Goal: Information Seeking & Learning: Find specific fact

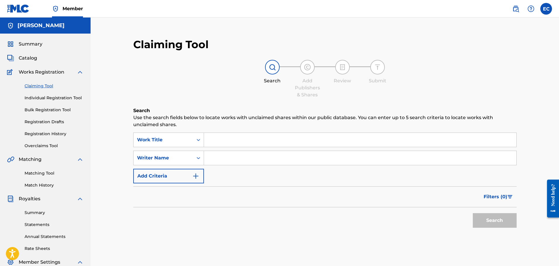
click at [211, 158] on input "Search Form" at bounding box center [360, 158] width 312 height 14
click at [250, 157] on input "Search Form" at bounding box center [360, 158] width 312 height 14
paste input "August [PERSON_NAME]@2025"
drag, startPoint x: 275, startPoint y: 157, endPoint x: 128, endPoint y: 157, distance: 147.8
click at [128, 157] on div "Claiming Tool Search Add Publishers & Shares Review Submit Search Use the searc…" at bounding box center [324, 149] width 395 height 234
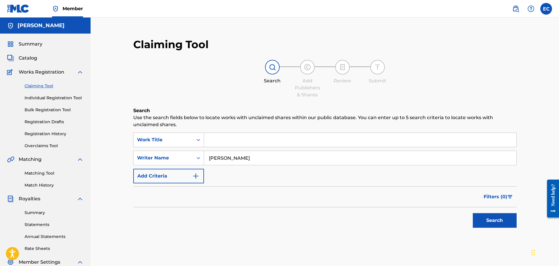
click at [497, 219] on button "Search" at bounding box center [495, 220] width 44 height 15
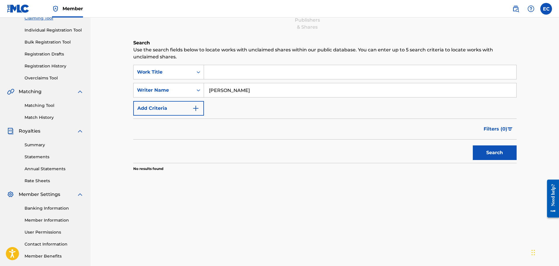
scroll to position [58, 0]
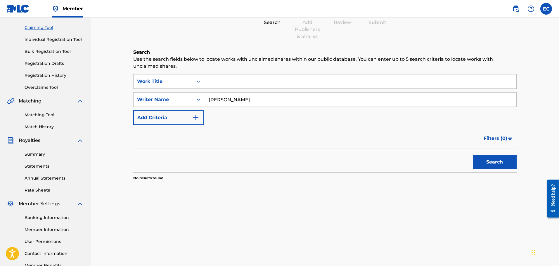
click at [268, 100] on input "[PERSON_NAME]" at bounding box center [360, 100] width 312 height 14
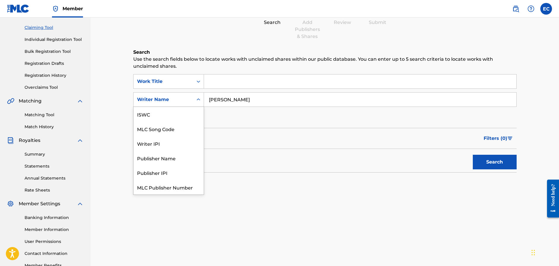
click at [157, 97] on div "Writer Name" at bounding box center [163, 99] width 53 height 7
click at [168, 81] on div "Work Title" at bounding box center [163, 81] width 53 height 7
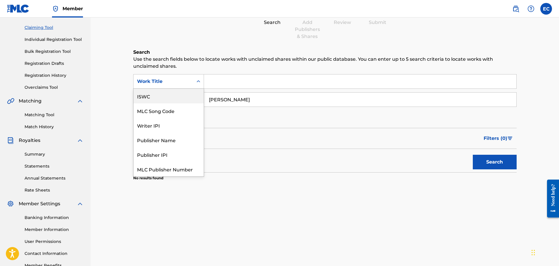
scroll to position [15, 0]
click at [123, 108] on div "Claiming Tool Search Add Publishers & Shares Review Submit Search Use the searc…" at bounding box center [324, 125] width 409 height 302
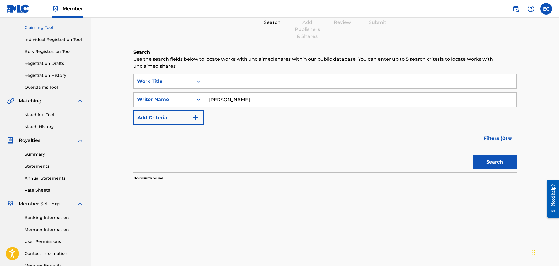
click at [481, 168] on button "Search" at bounding box center [495, 162] width 44 height 15
drag, startPoint x: 230, startPoint y: 101, endPoint x: 178, endPoint y: 107, distance: 52.1
click at [178, 107] on div "SearchWithCriteria47adeaac-2070-4e75-a651-9cc26ecec27d Work Title SearchWithCri…" at bounding box center [324, 99] width 383 height 51
type input "Chairamonte"
click at [501, 164] on button "Search" at bounding box center [495, 162] width 44 height 15
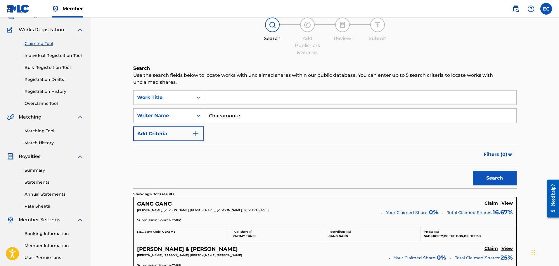
scroll to position [0, 0]
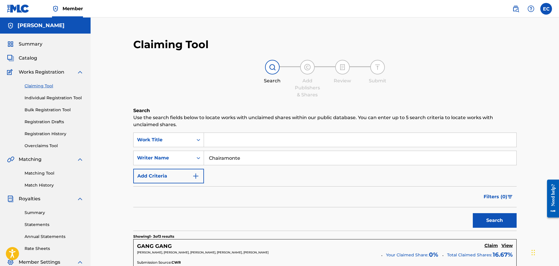
click at [264, 155] on input "Chairamonte" at bounding box center [360, 158] width 312 height 14
drag, startPoint x: 264, startPoint y: 155, endPoint x: 149, endPoint y: 162, distance: 115.0
click at [149, 162] on div "SearchWithCriteria384631c1-e359-4e0e-b631-f871a8aad015 Writer Name Chairamonte" at bounding box center [324, 158] width 383 height 15
type input "C"
type input "[PERSON_NAME]"
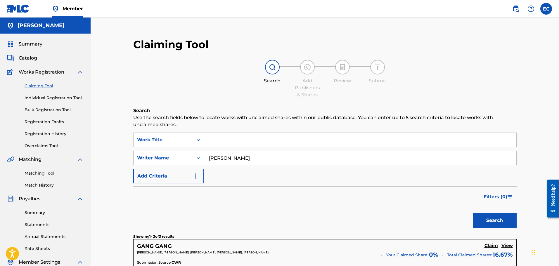
click at [473, 213] on button "Search" at bounding box center [495, 220] width 44 height 15
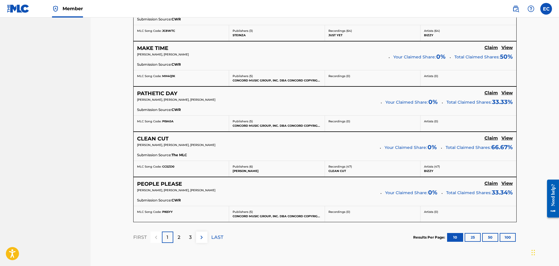
scroll to position [519, 0]
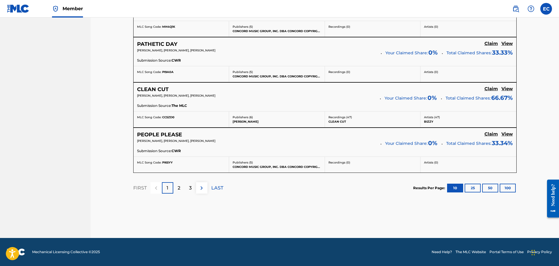
click at [178, 193] on div "2" at bounding box center [178, 187] width 11 height 11
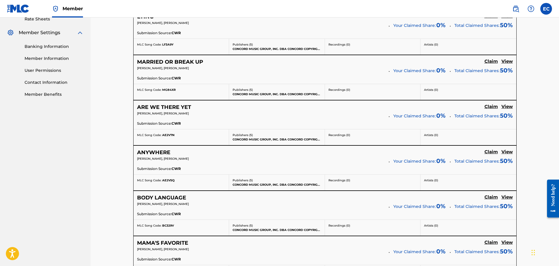
scroll to position [227, 0]
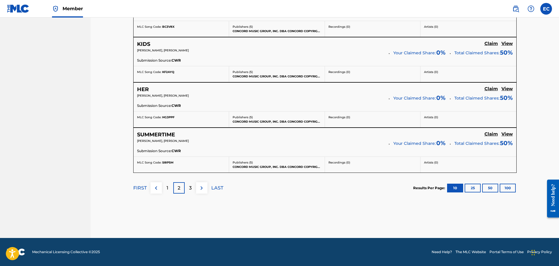
click at [186, 188] on div "3" at bounding box center [190, 187] width 11 height 11
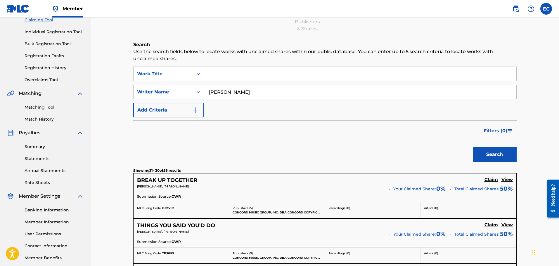
scroll to position [22, 0]
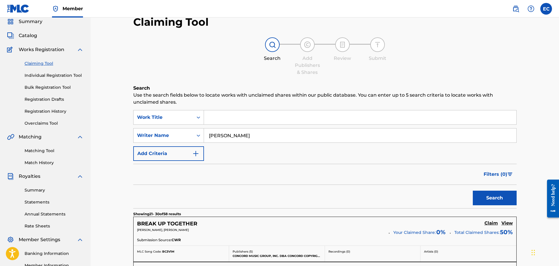
click at [227, 123] on input "Search Form" at bounding box center [360, 117] width 312 height 14
type input "S"
click at [489, 202] on button "Search" at bounding box center [495, 198] width 44 height 15
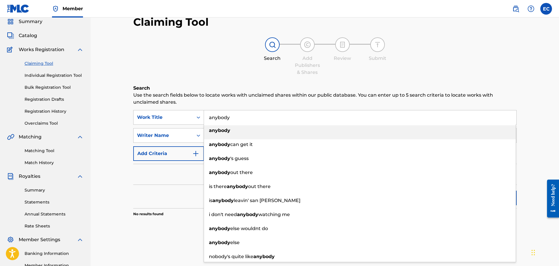
drag, startPoint x: 249, startPoint y: 115, endPoint x: 20, endPoint y: 121, distance: 229.7
click at [22, 120] on main "[PERSON_NAME] Summary Catalog Works Registration Claiming Tool Individual Regis…" at bounding box center [279, 153] width 559 height 317
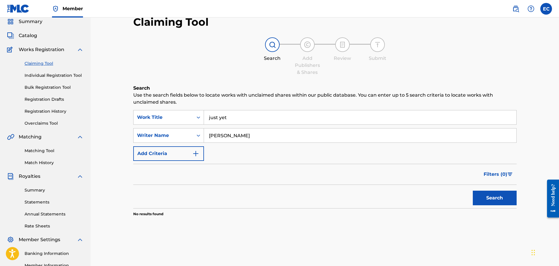
type input "just yet"
click at [495, 195] on button "Search" at bounding box center [495, 198] width 44 height 15
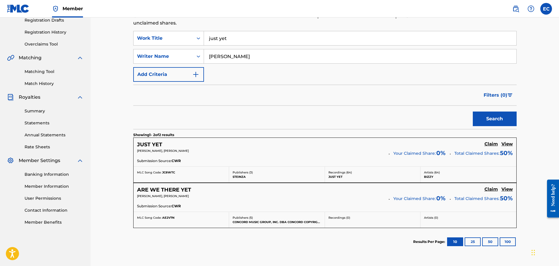
scroll to position [37, 0]
